Goal: Task Accomplishment & Management: Manage account settings

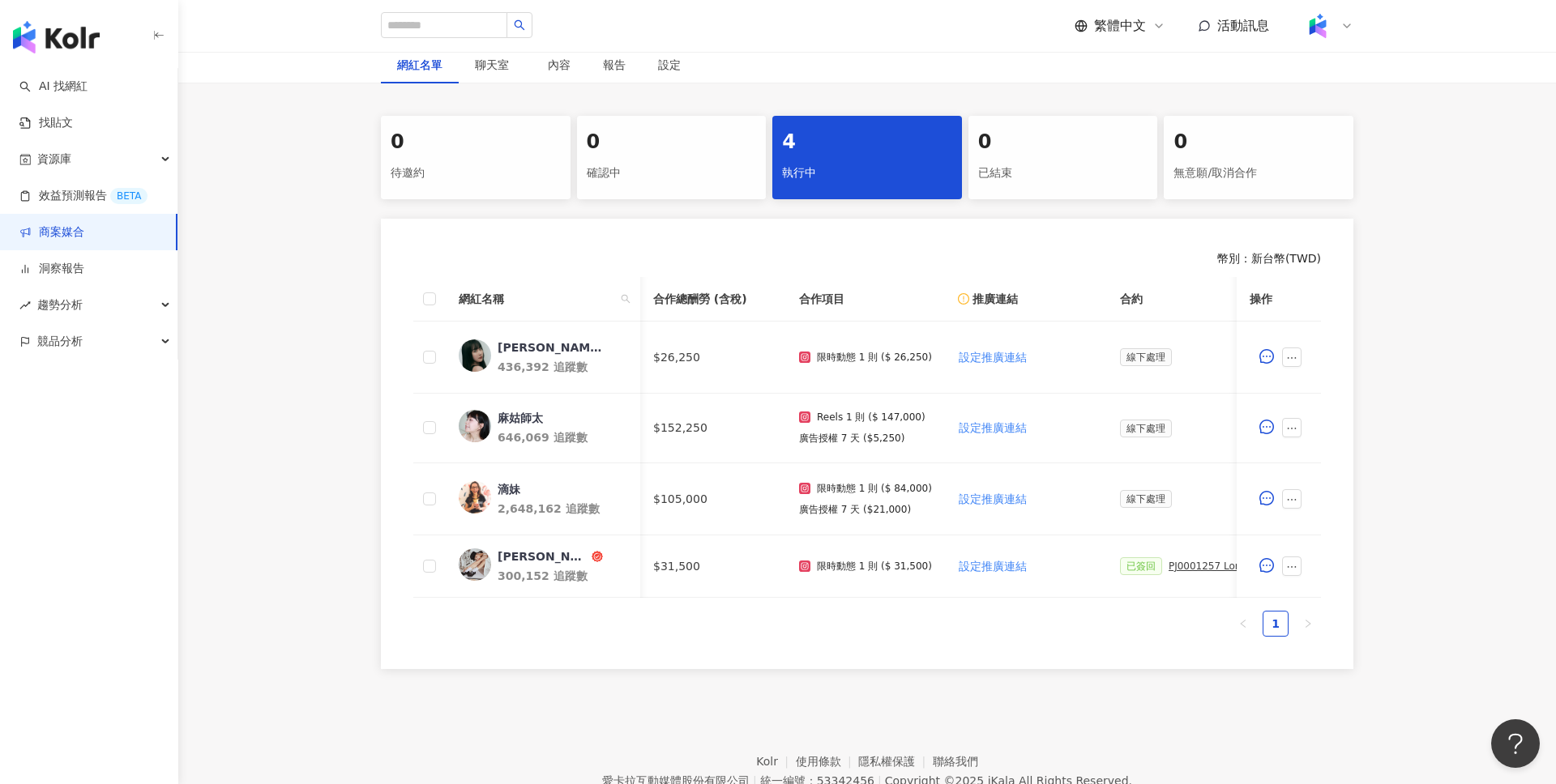
scroll to position [0, 462]
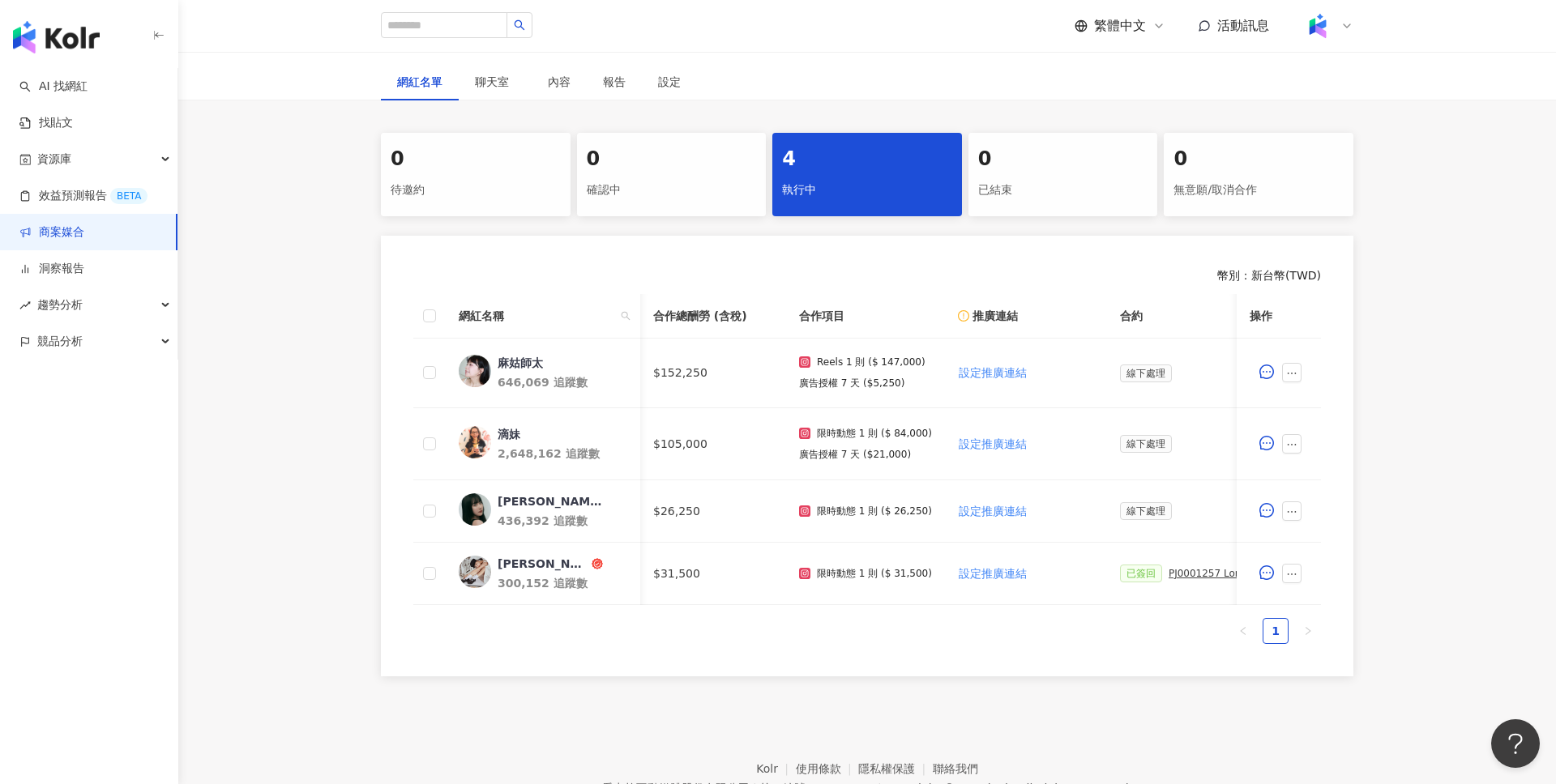
scroll to position [0, 464]
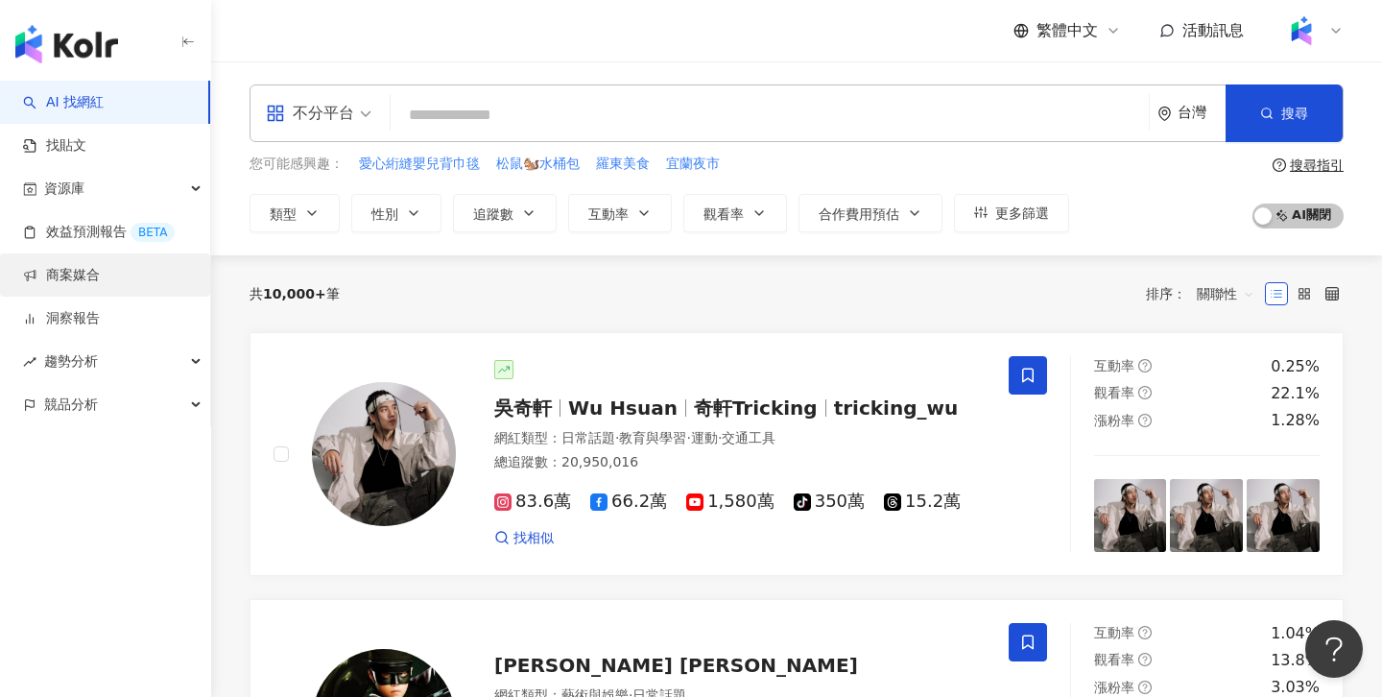
click at [99, 285] on link "商案媒合" at bounding box center [61, 275] width 77 height 19
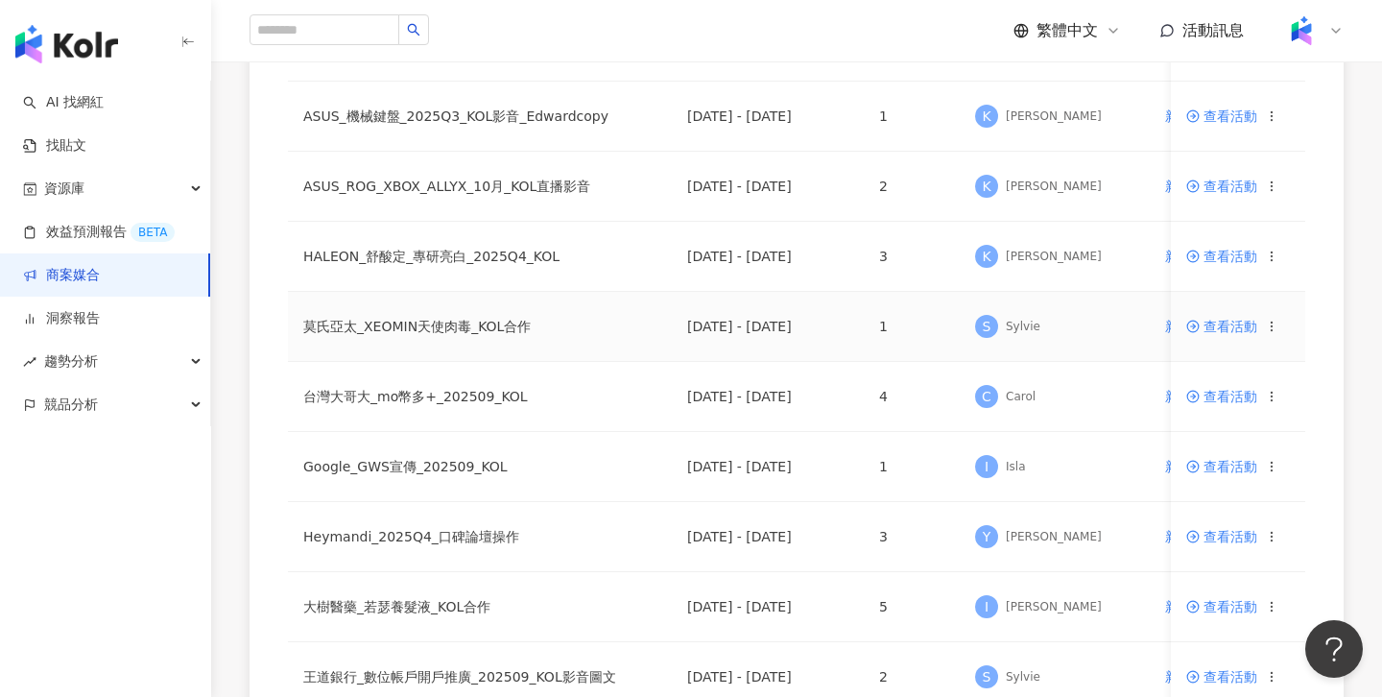
scroll to position [643, 0]
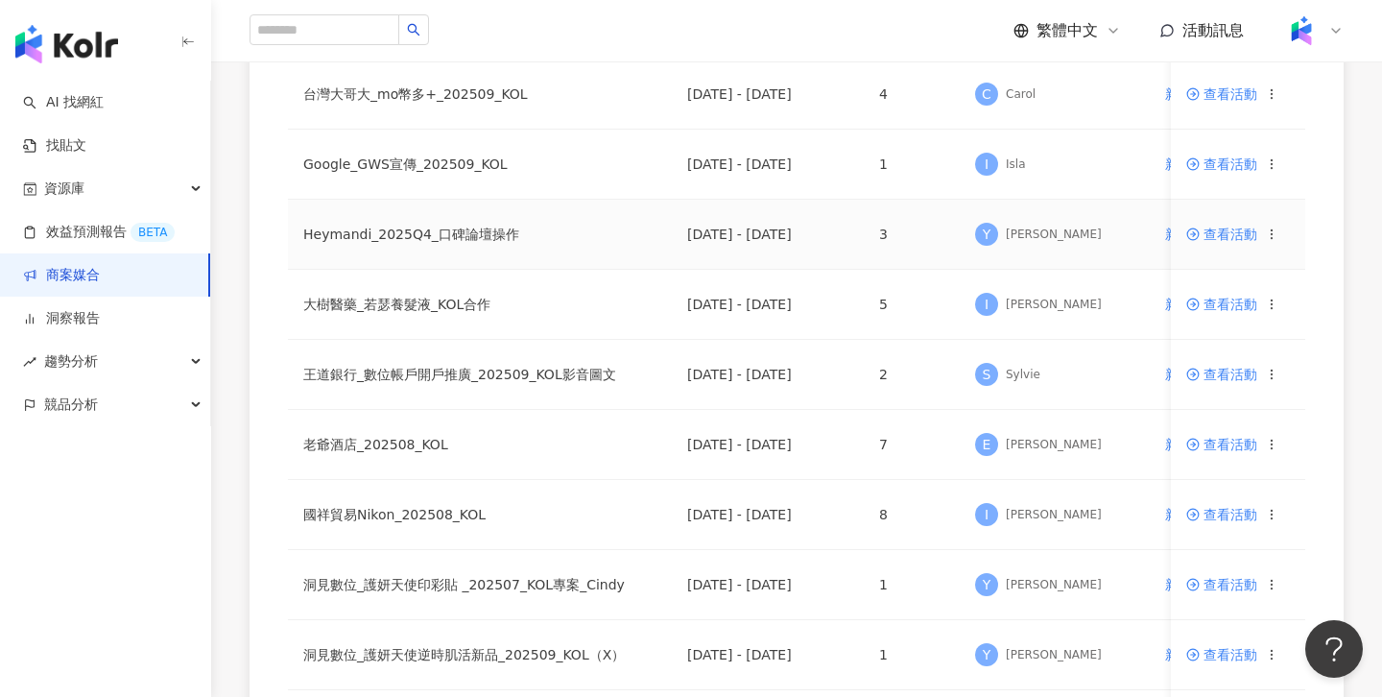
click at [1221, 232] on span "查看活動" at bounding box center [1221, 234] width 71 height 13
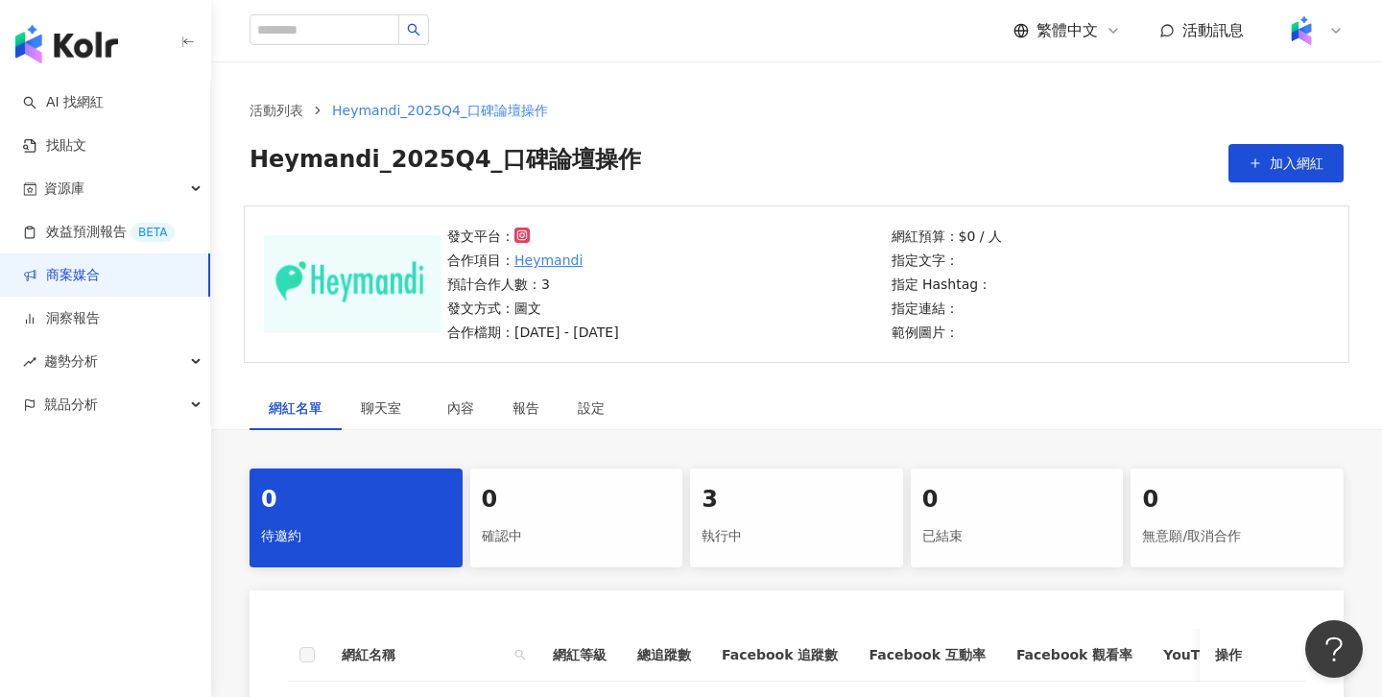
click at [808, 467] on div "網紅名單 聊天室 內容 報告 設定 0 待邀約 0 確認中 3 執行中 0 已結束 0 無意願/取消合作 網紅名稱 網紅等級 總追蹤數 Facebook 追蹤…" at bounding box center [796, 633] width 1171 height 495
click at [812, 501] on div "3" at bounding box center [797, 500] width 190 height 33
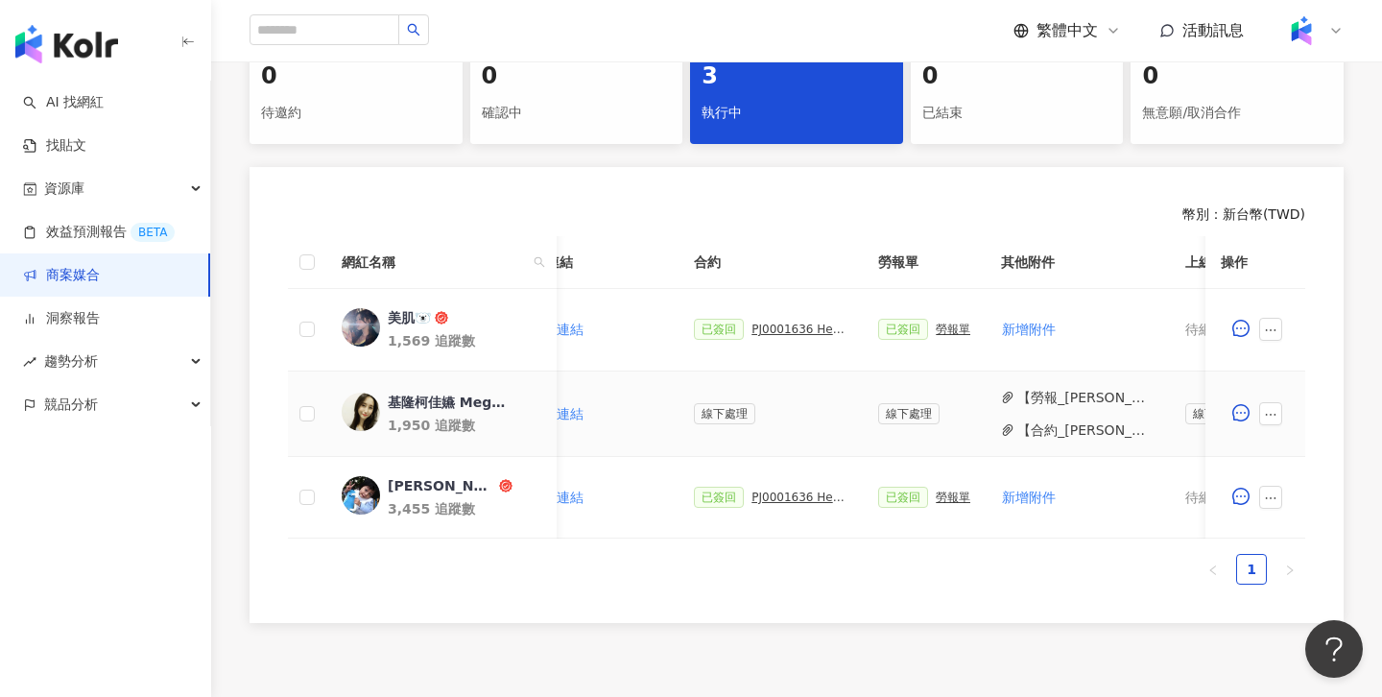
scroll to position [0, 290]
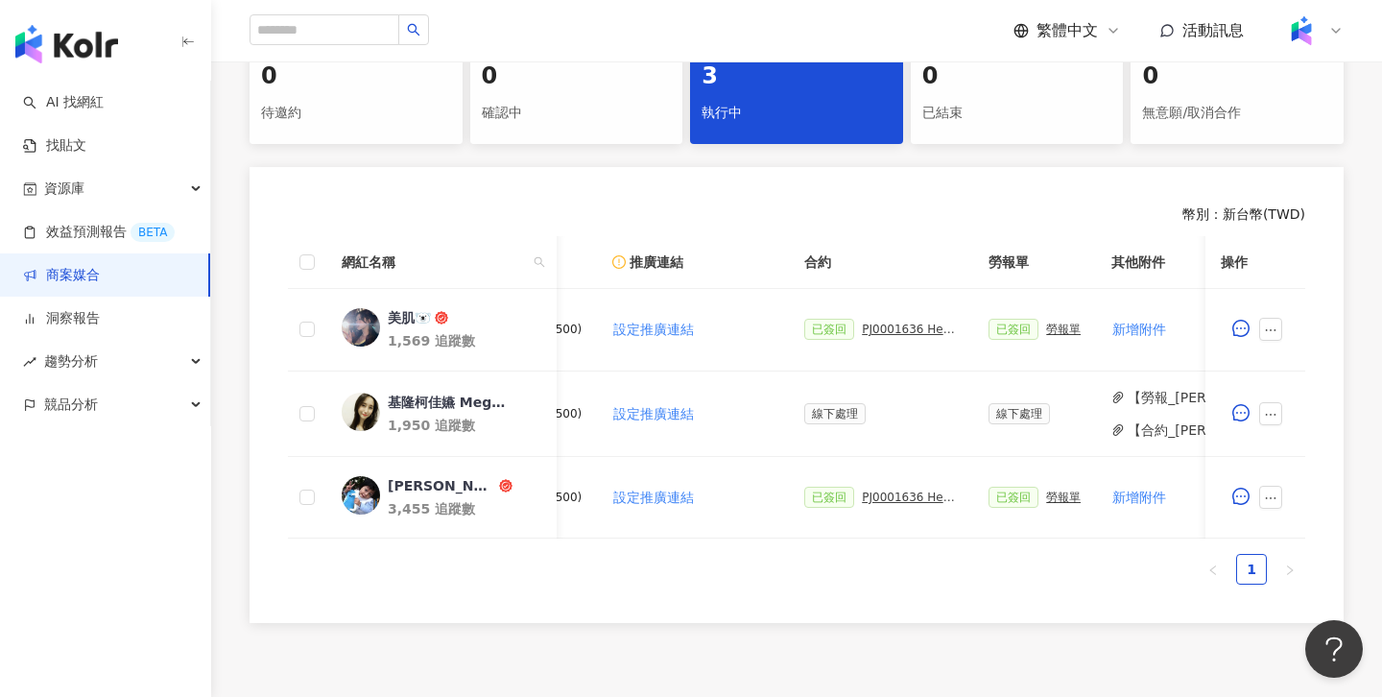
click at [95, 276] on link "商案媒合" at bounding box center [61, 275] width 77 height 19
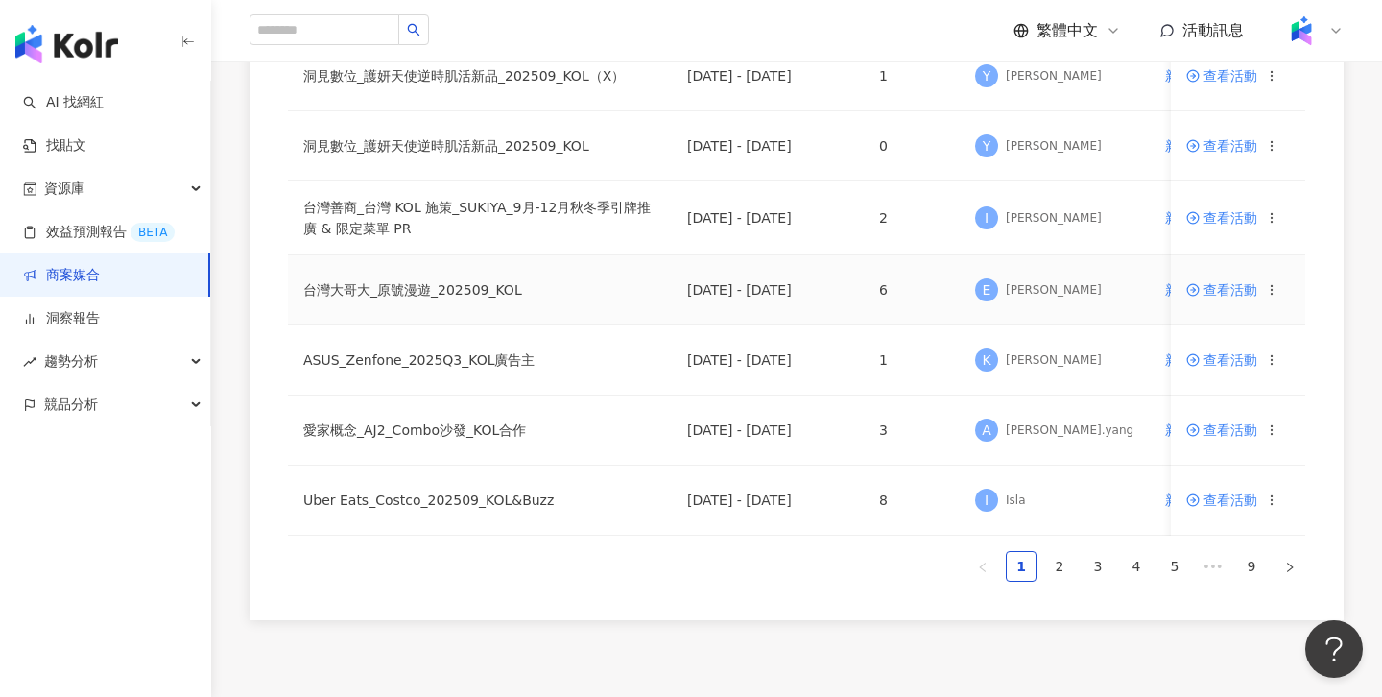
scroll to position [1330, 0]
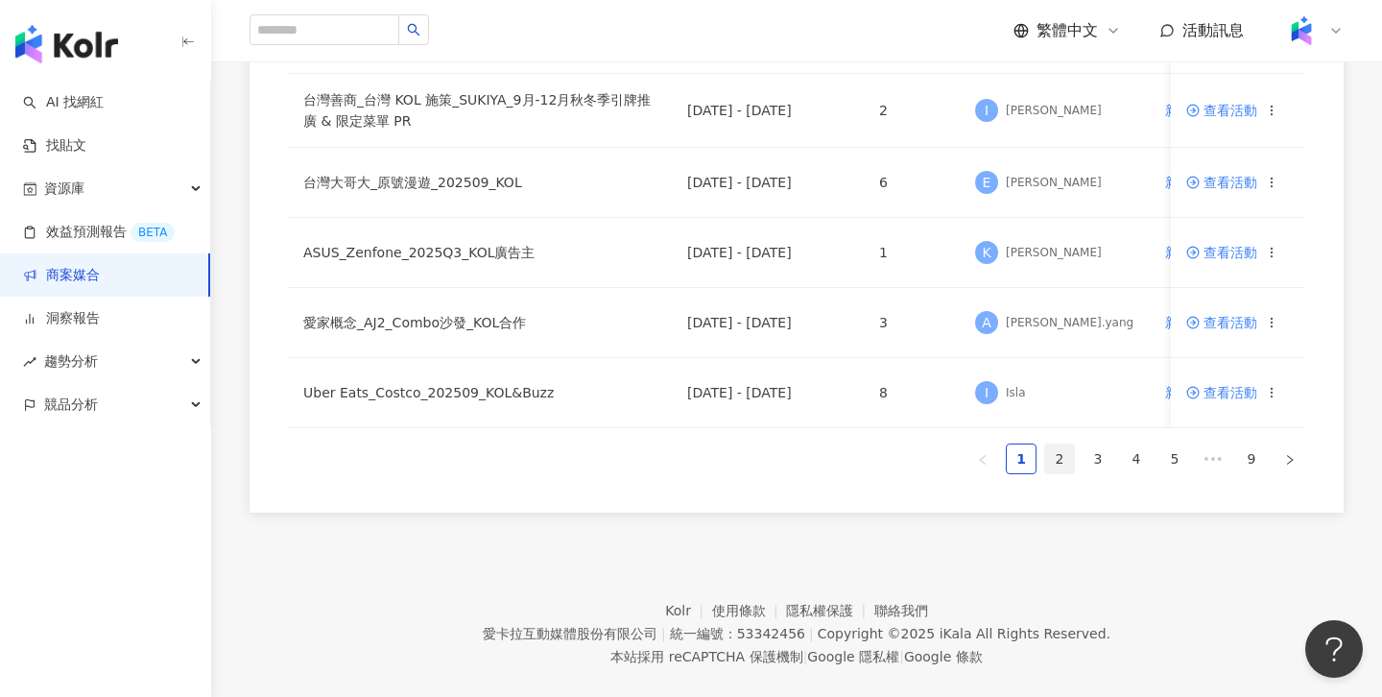
click at [1057, 452] on link "2" at bounding box center [1059, 458] width 29 height 29
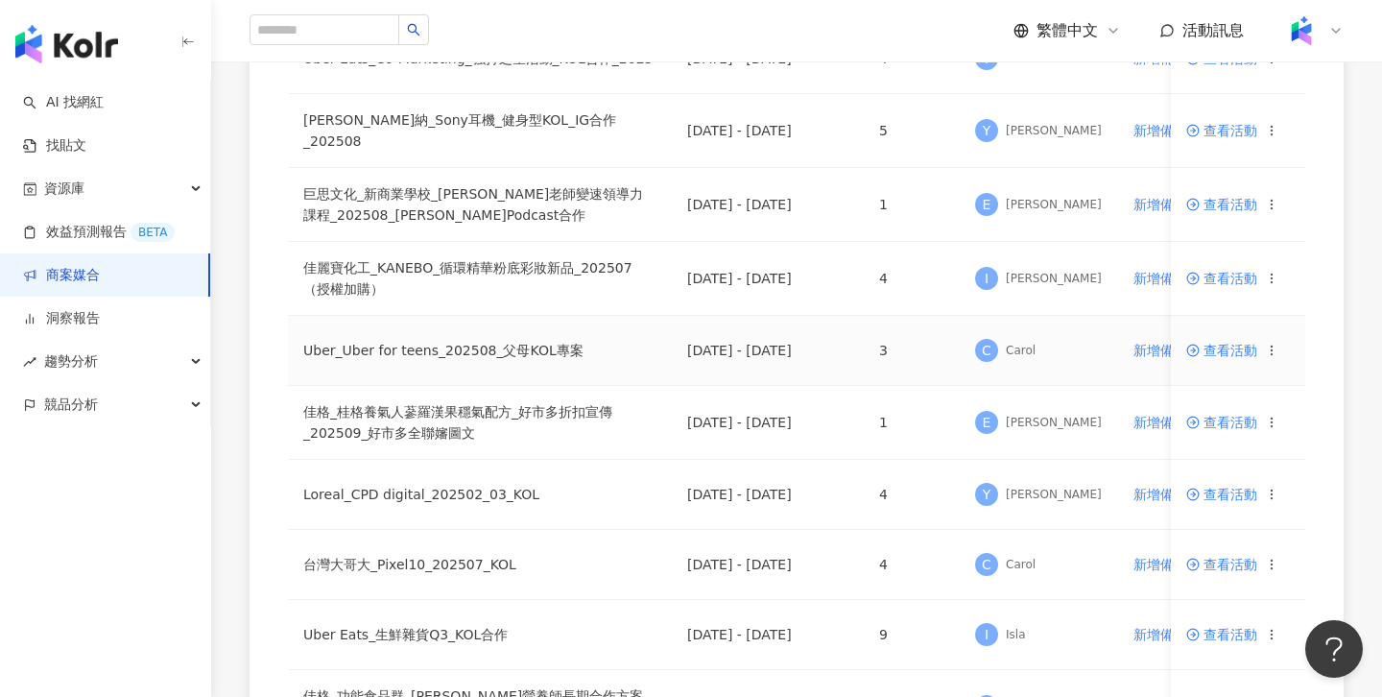
scroll to position [971, 0]
click at [1218, 493] on span "查看活動" at bounding box center [1221, 493] width 71 height 13
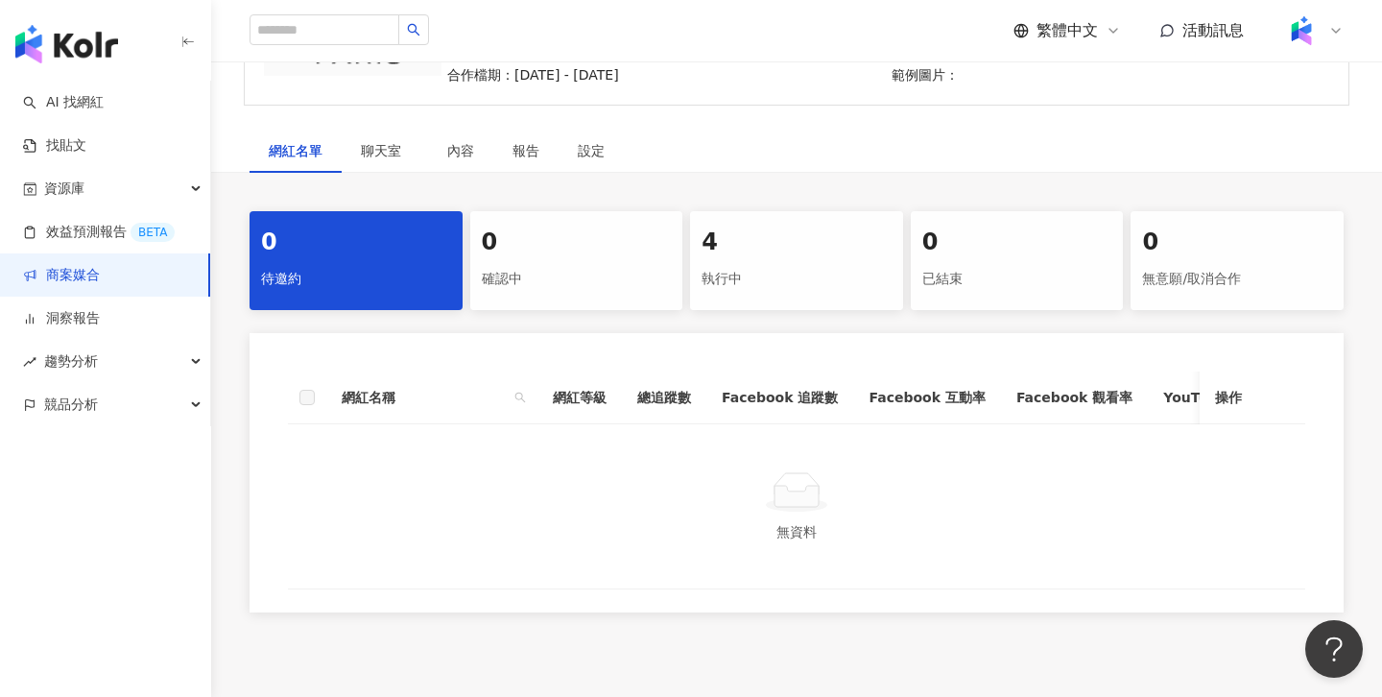
click at [742, 258] on div "4" at bounding box center [797, 243] width 190 height 33
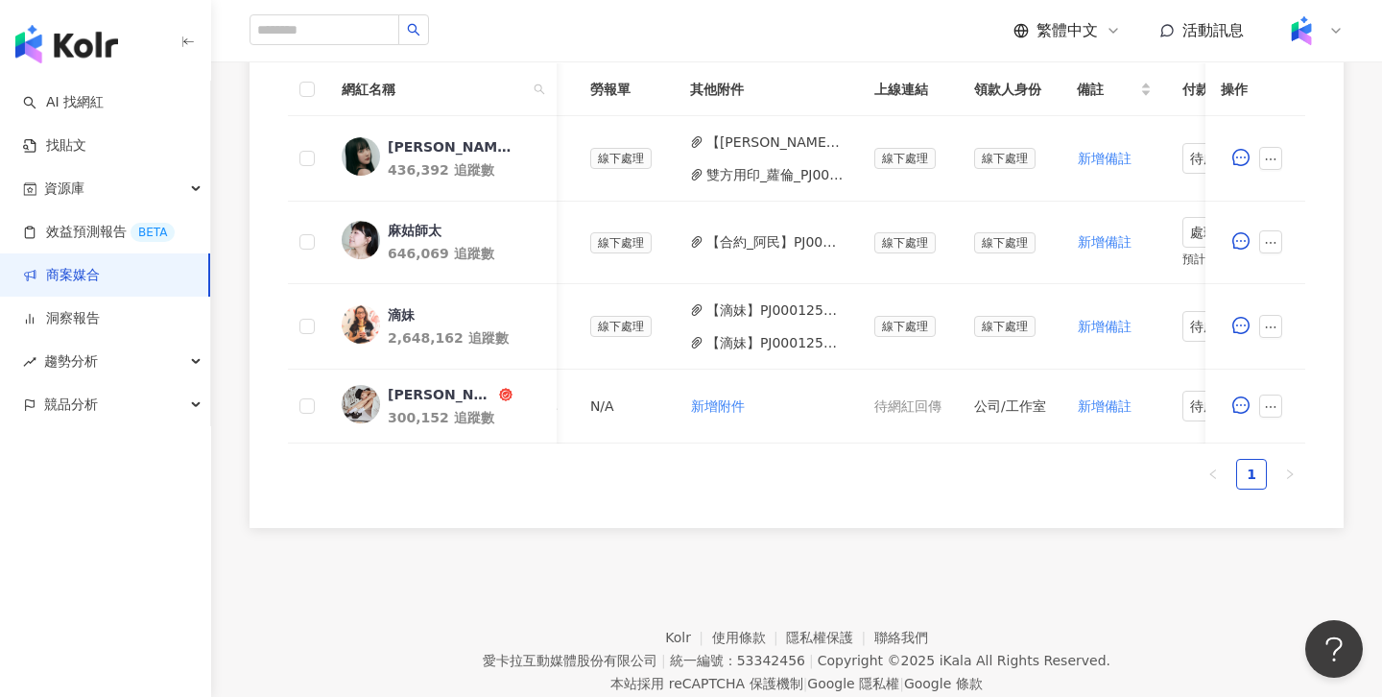
scroll to position [555, 0]
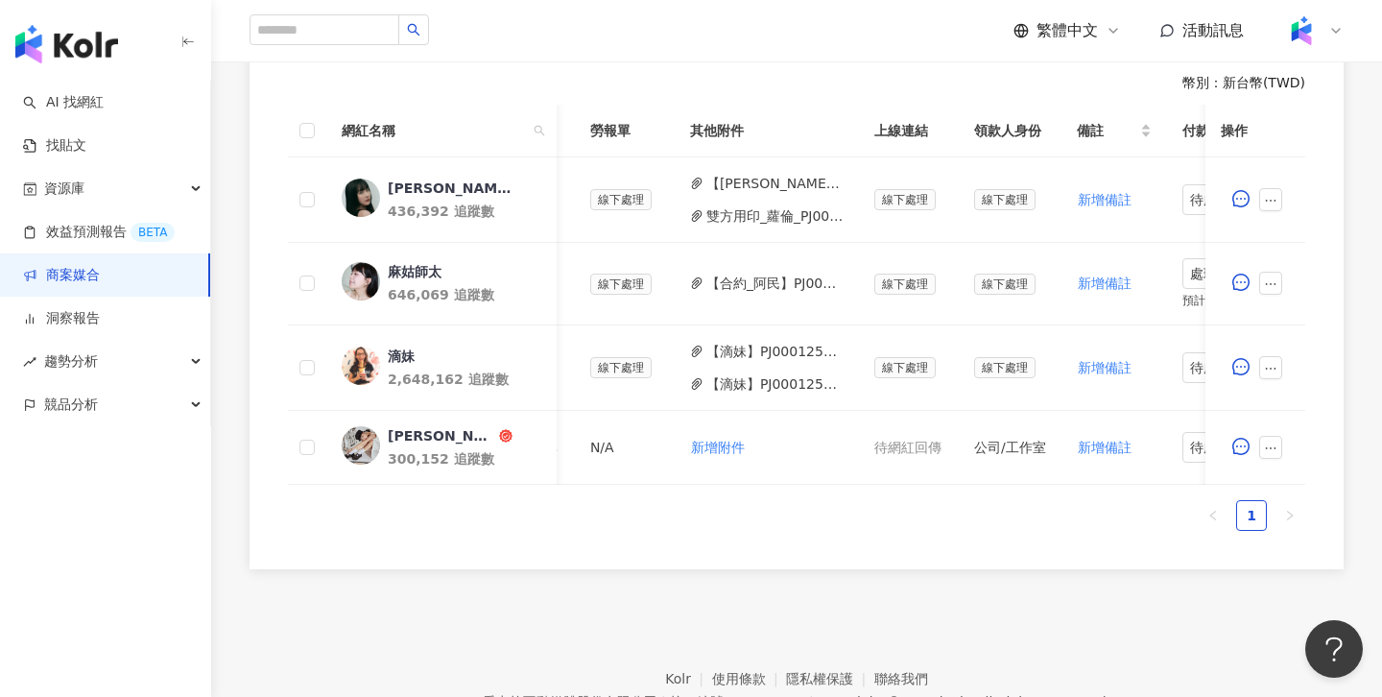
click at [100, 271] on link "商案媒合" at bounding box center [61, 275] width 77 height 19
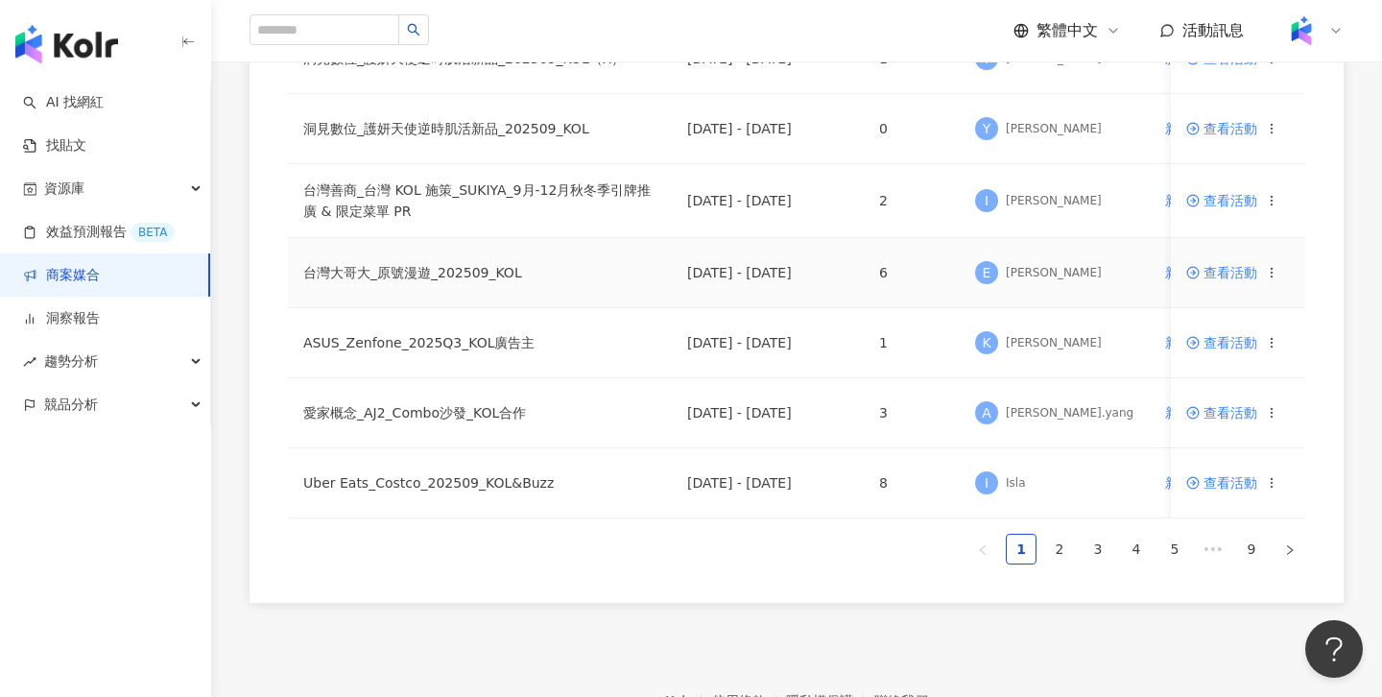
scroll to position [1358, 0]
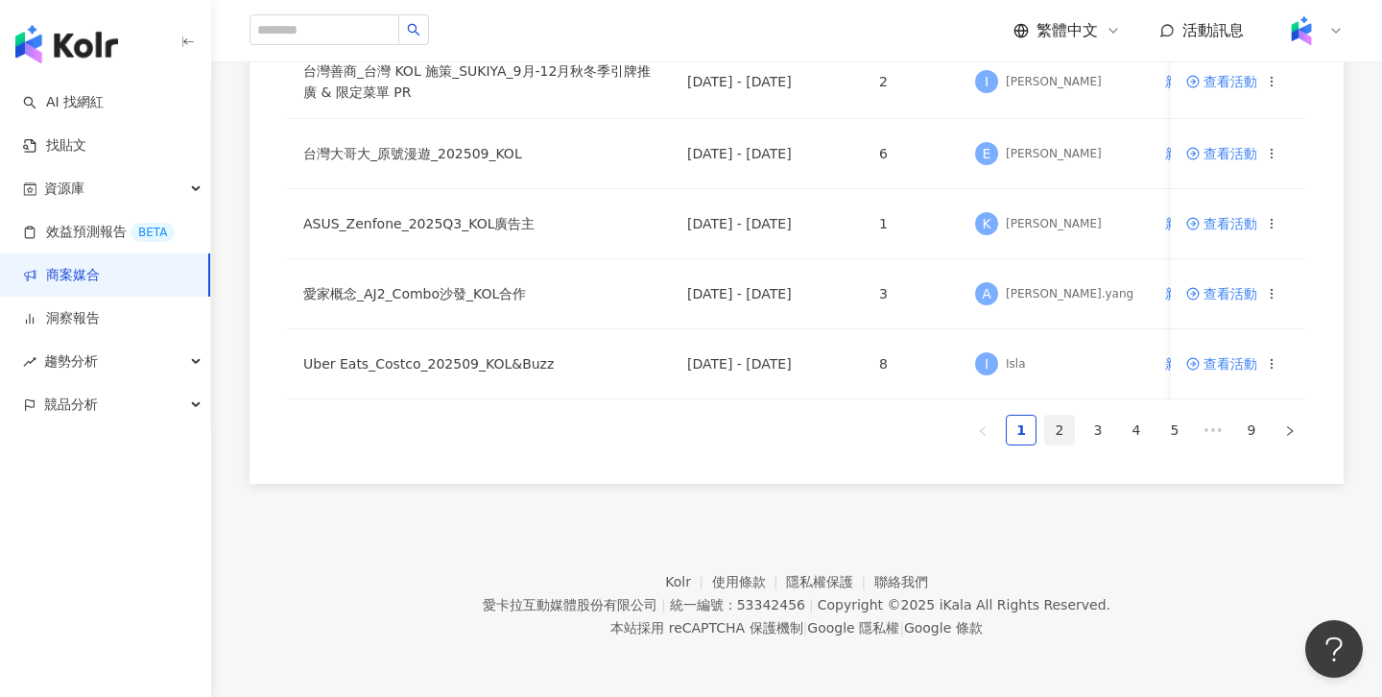
click at [1064, 429] on link "2" at bounding box center [1059, 430] width 29 height 29
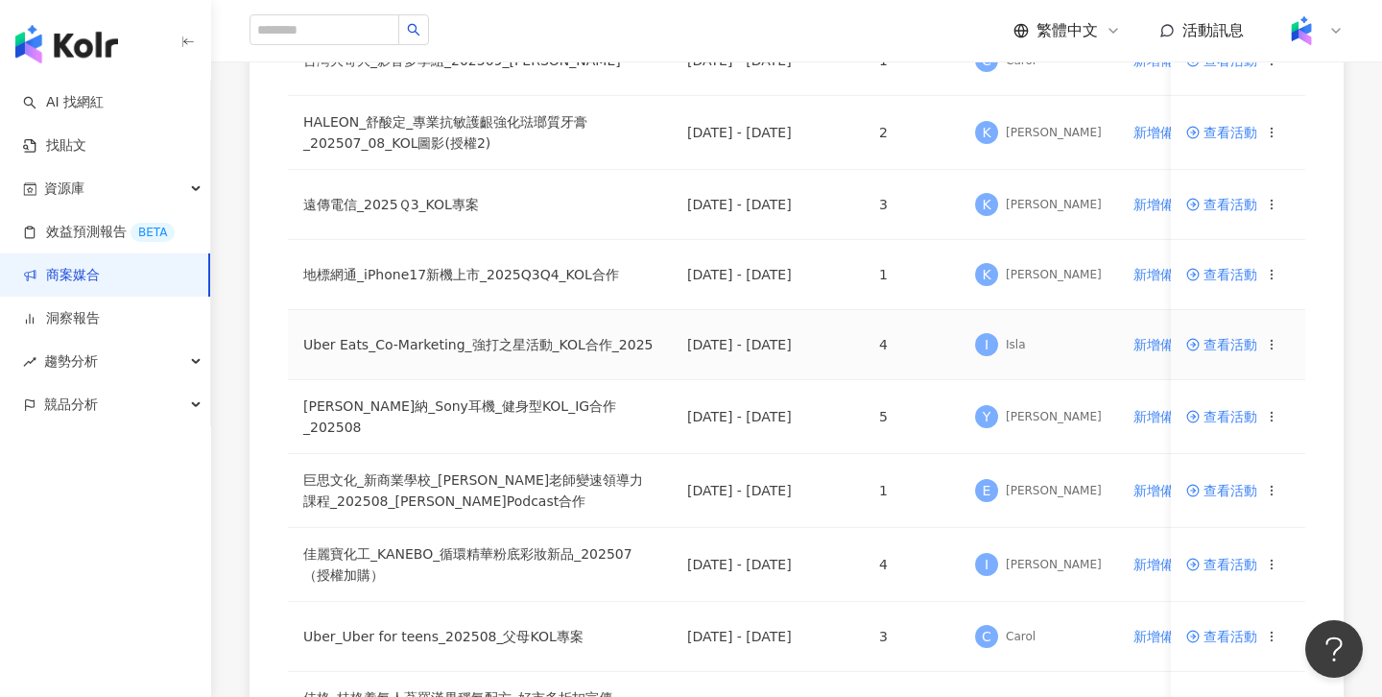
scroll to position [665, 0]
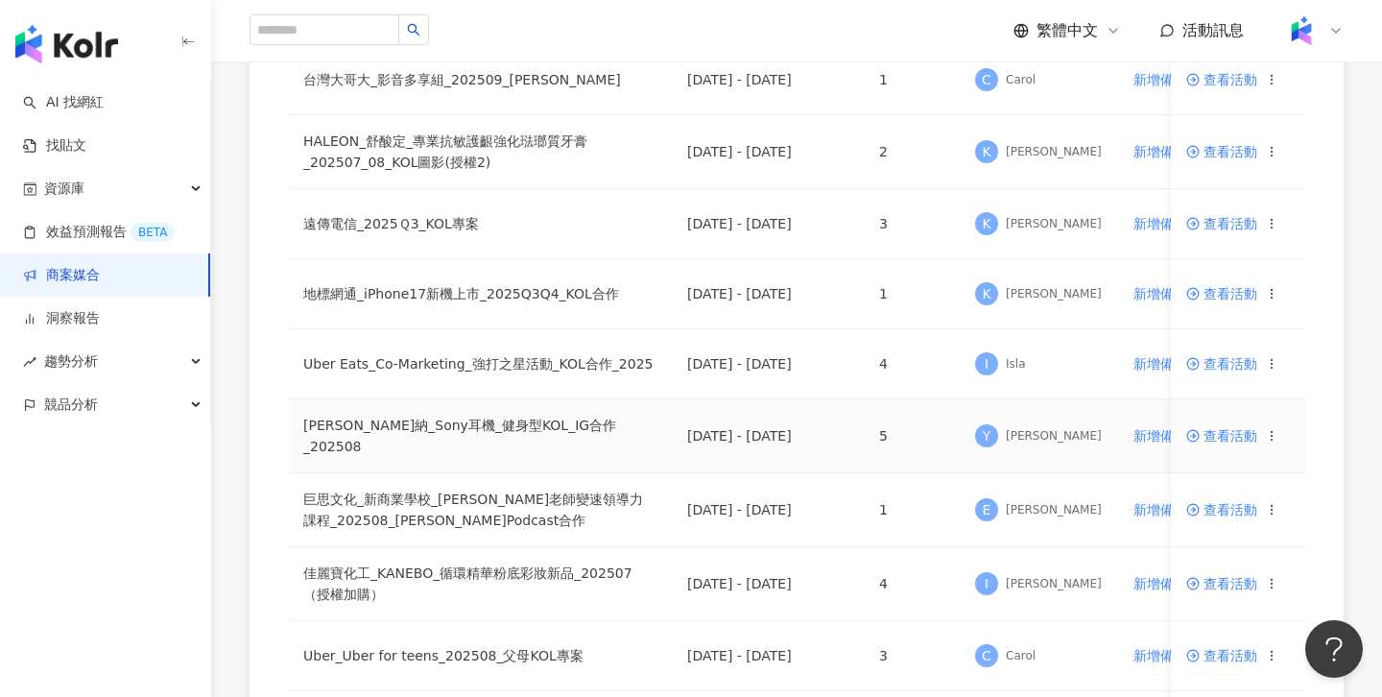
click at [1240, 437] on span "查看活動" at bounding box center [1221, 435] width 71 height 13
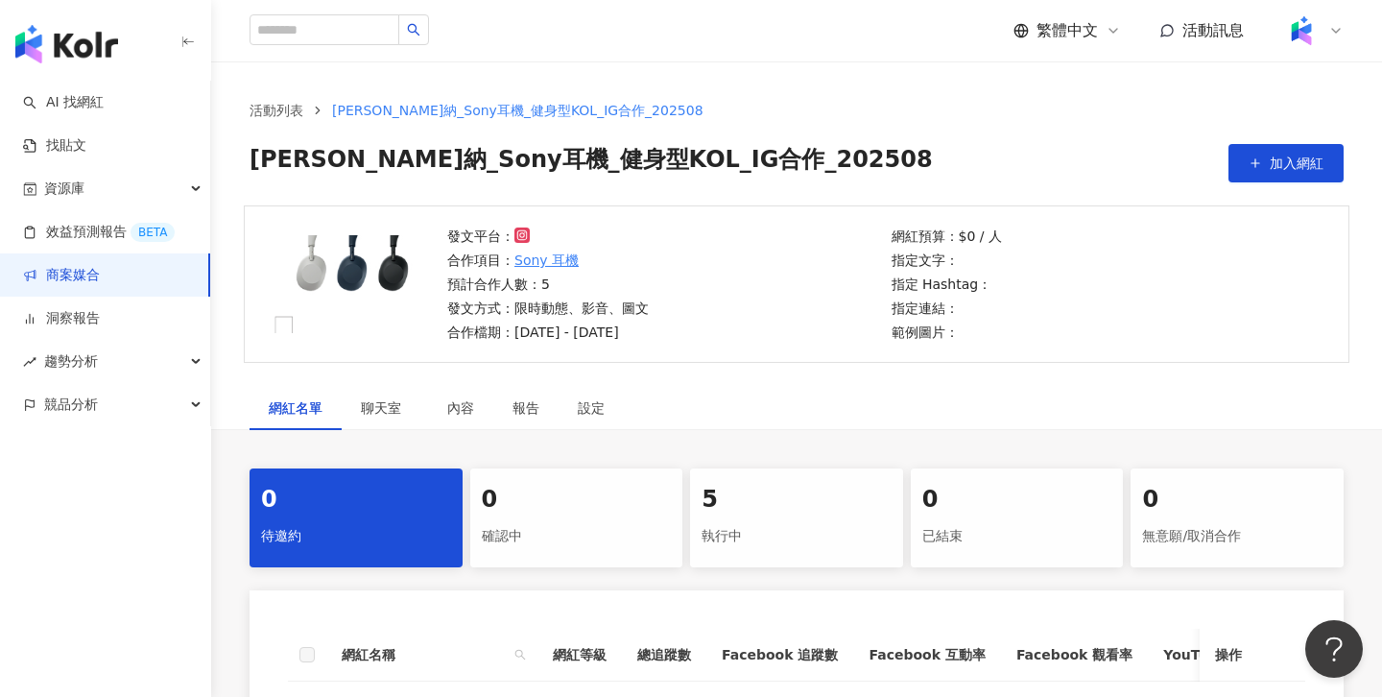
drag, startPoint x: 767, startPoint y: 482, endPoint x: 628, endPoint y: 310, distance: 221.1
click at [767, 482] on div "5 執行中" at bounding box center [796, 517] width 213 height 99
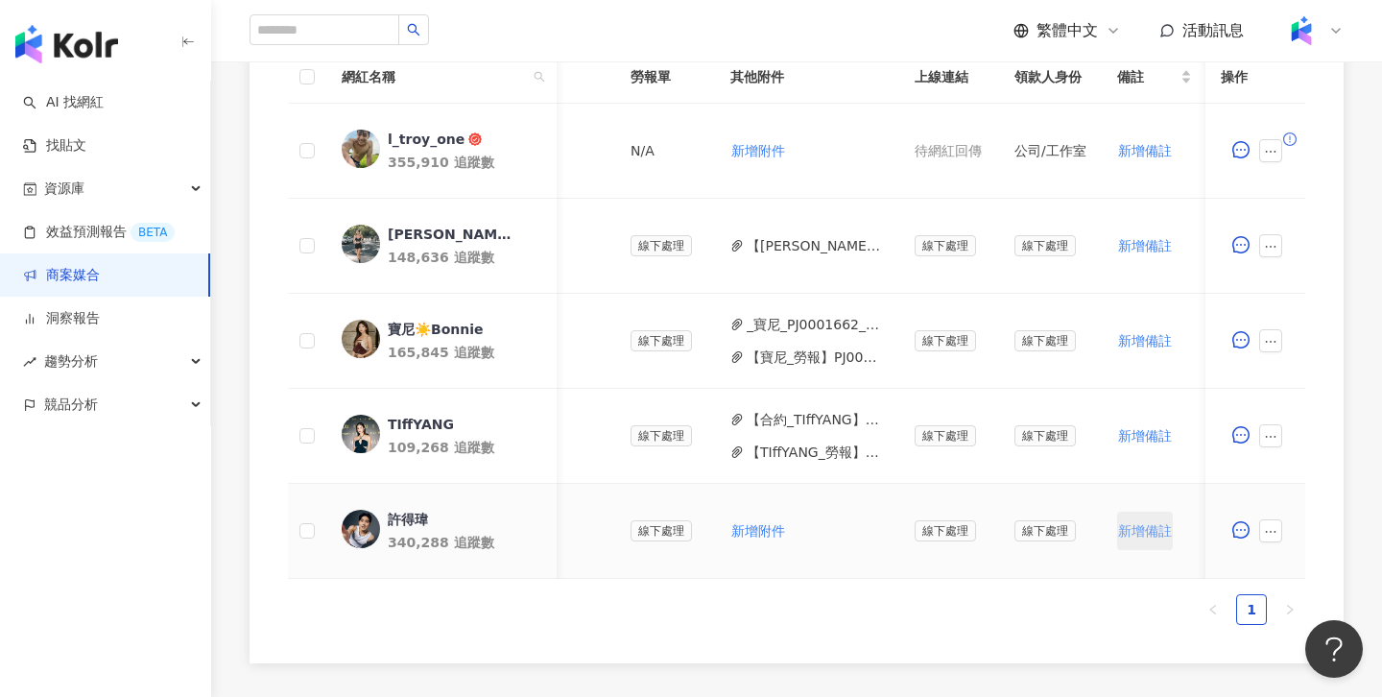
scroll to position [0, 661]
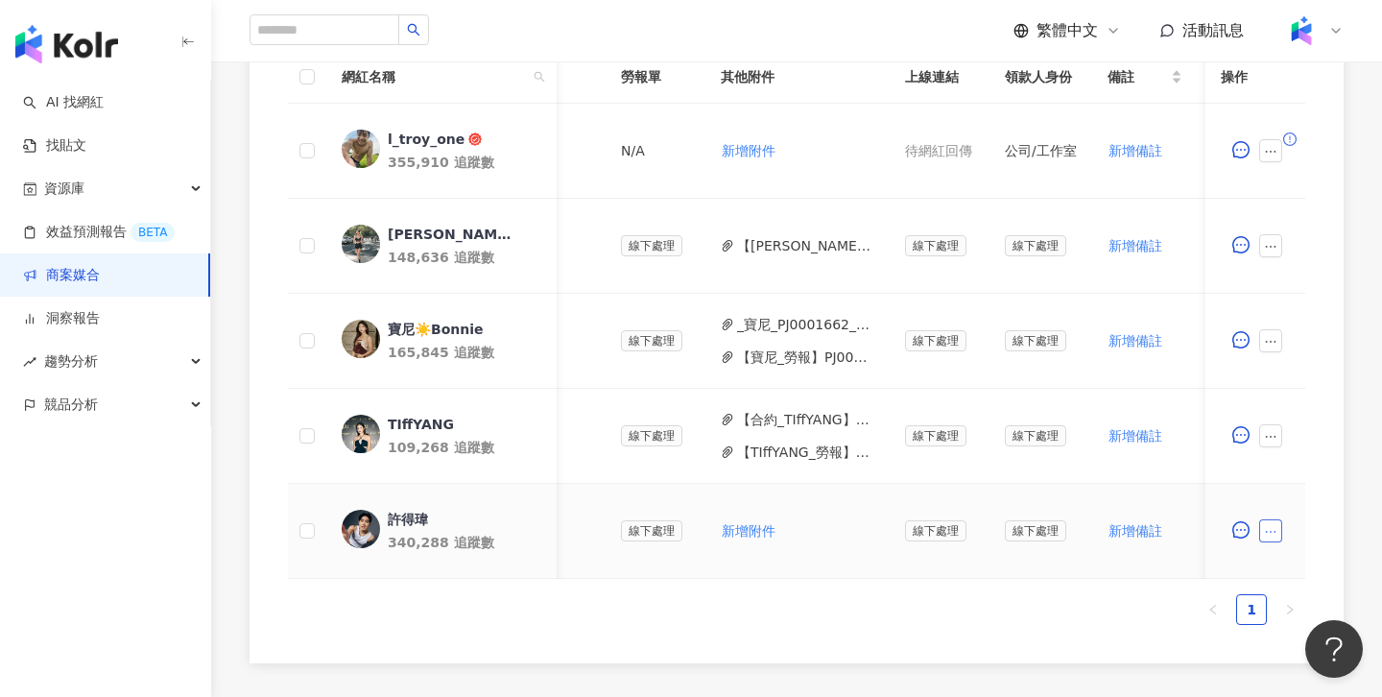
click at [1272, 523] on button "button" at bounding box center [1270, 530] width 23 height 23
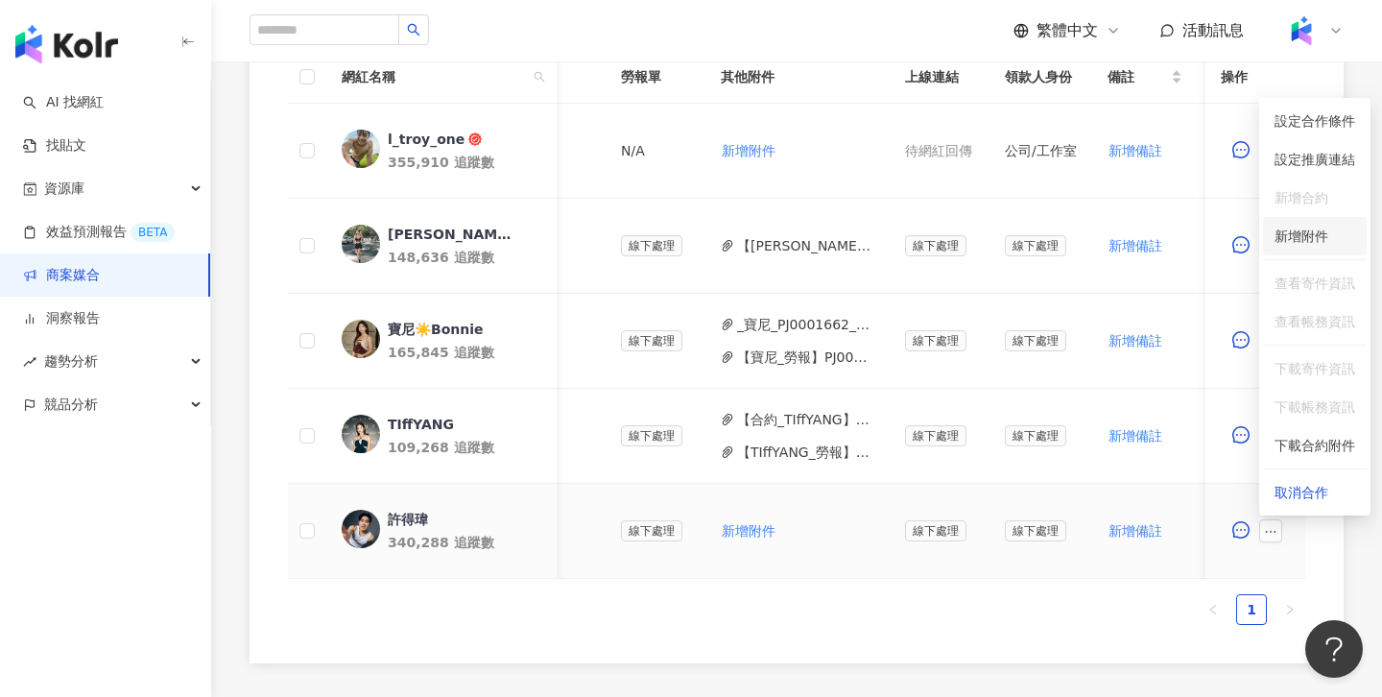
click at [1291, 226] on div "新增附件" at bounding box center [1302, 236] width 54 height 21
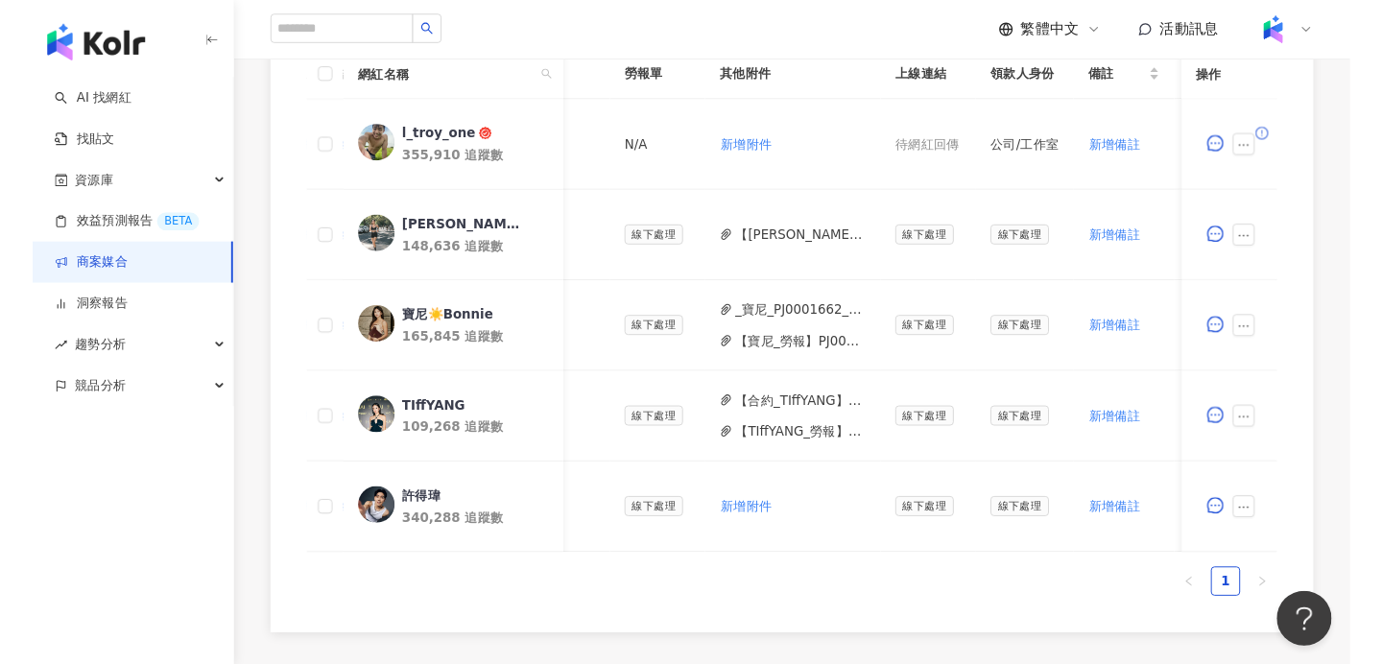
scroll to position [603, 0]
